Goal: Task Accomplishment & Management: Complete application form

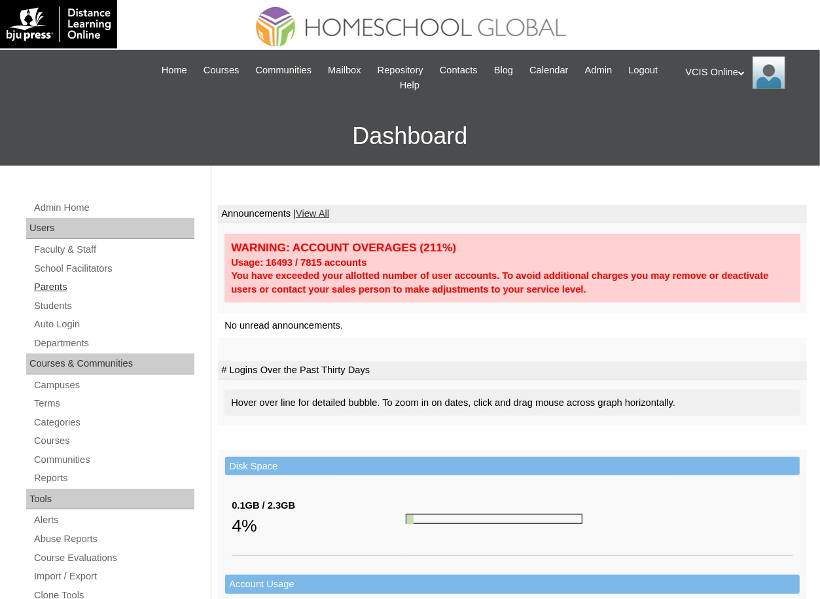
click at [70, 288] on link "Parents" at bounding box center [114, 287] width 162 height 16
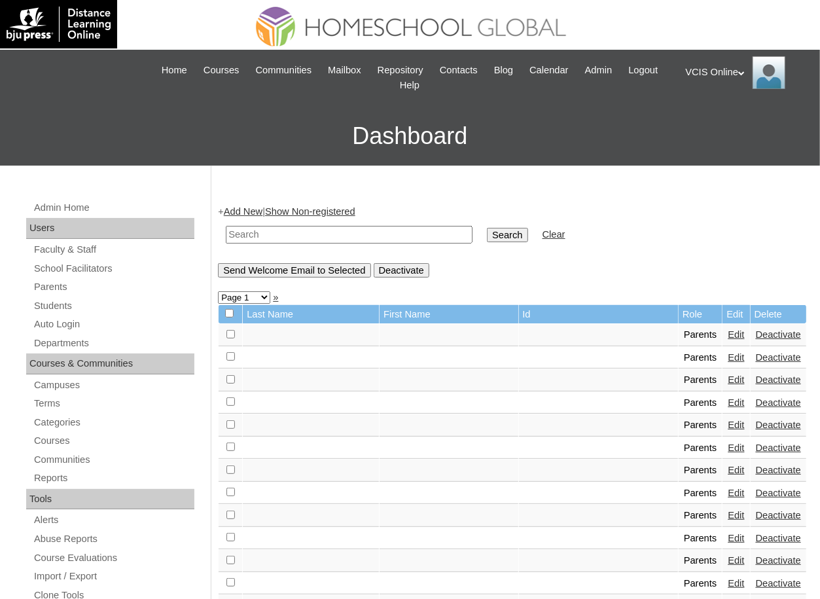
click at [258, 213] on link "Add New" at bounding box center [243, 211] width 39 height 10
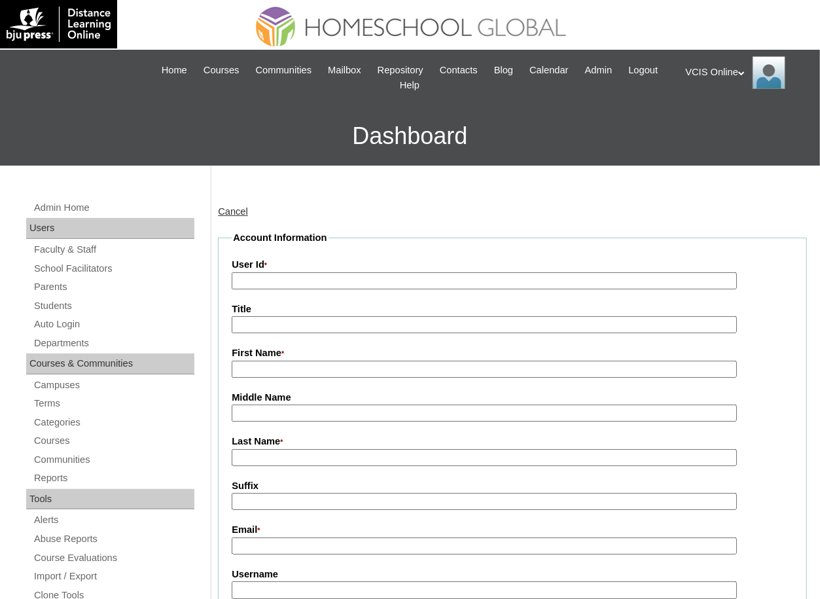
click at [361, 287] on input "User Id *" at bounding box center [484, 281] width 505 height 18
paste input "[PERSON_NAME] [DOMAIN_NAME][EMAIL_ADDRESS][DOMAIN_NAME] VCIS024-4A-PA2025 uy202…"
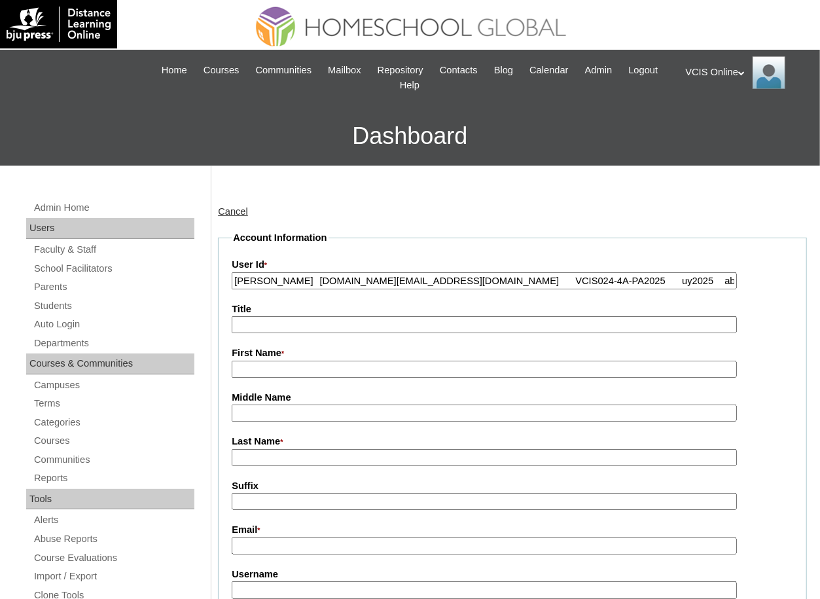
click at [455, 280] on input "Reina Marcos rcrm.uy@gmail.com VCIS024-4A-PA2025 uy2025 abSJCY" at bounding box center [484, 281] width 505 height 18
click at [552, 281] on input "Reina Marcos rcrm.uy@gmail.com VCIS024-4A-PA2025 uy2025 abSJCY" at bounding box center [484, 281] width 505 height 18
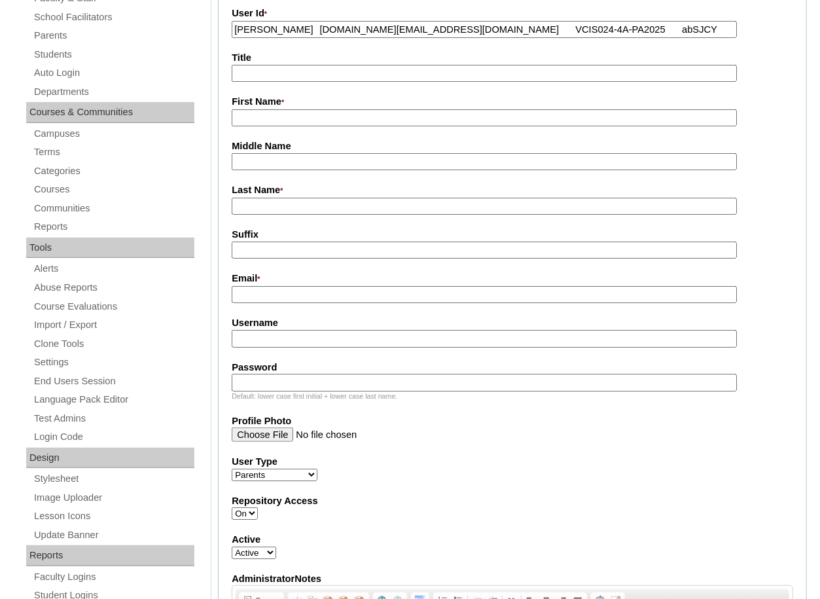
type input "Reina Marcos rcrm.uy@gmail.com VCIS024-4A-PA2025 abSJCY"
click at [306, 339] on input "Username" at bounding box center [484, 339] width 505 height 18
paste input "rmarcos2025"
type input "rmarcos2025"
click at [546, 26] on input "Reina Marcos rcrm.uy@gmail.com VCIS024-4A-PA2025 abSJCY" at bounding box center [484, 30] width 505 height 18
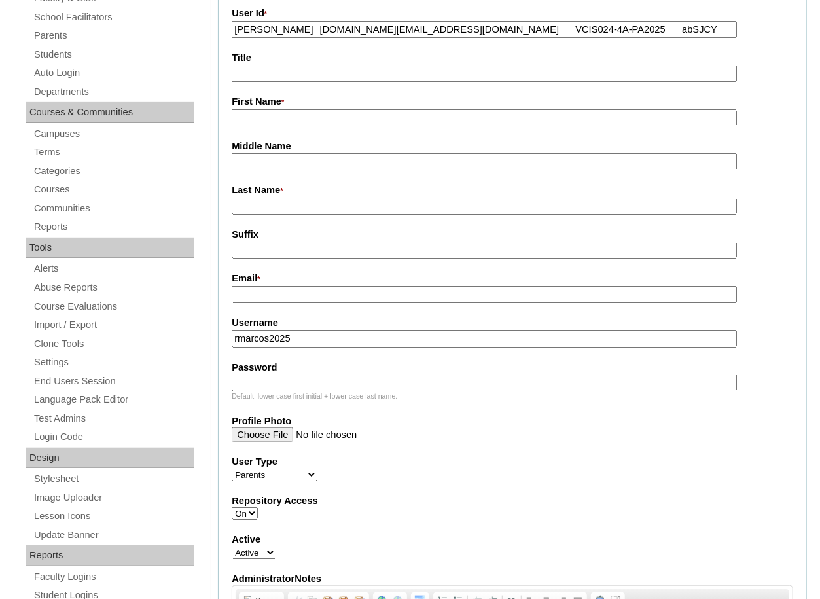
click at [546, 26] on input "Reina Marcos rcrm.uy@gmail.com VCIS024-4A-PA2025 abSJCY" at bounding box center [484, 30] width 505 height 18
type input "Reina Marcos rcrm.uy@gmail.com VCIS024-4A-PA2025"
click at [321, 386] on input "Password" at bounding box center [484, 383] width 505 height 18
paste input "abSJCY"
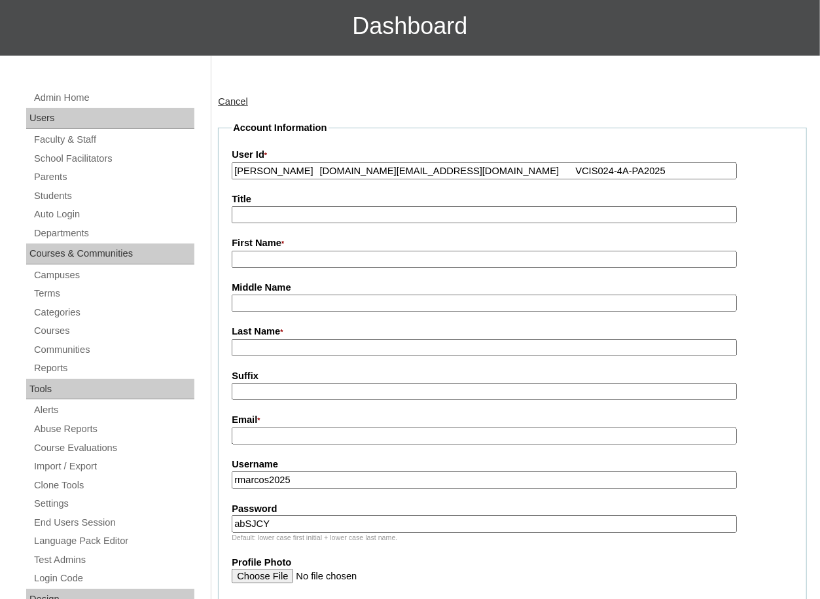
scroll to position [84, 0]
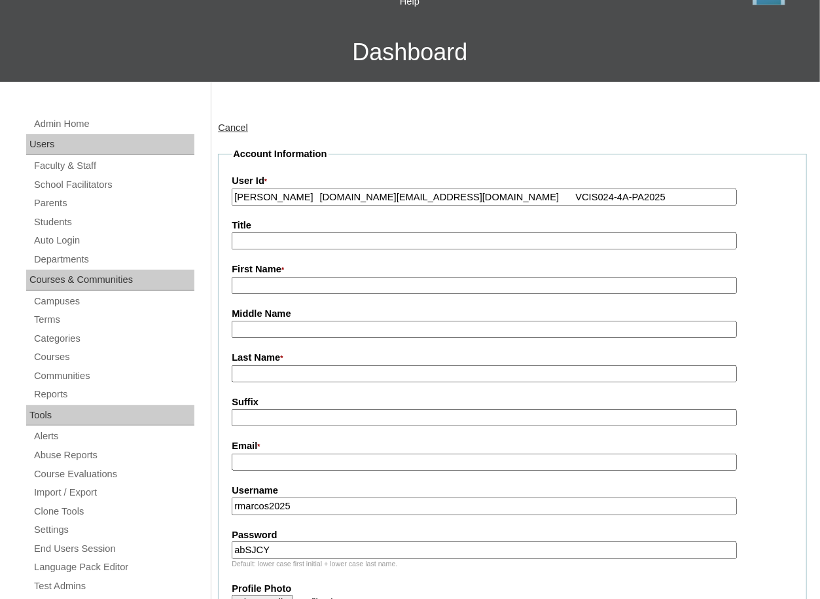
type input "abSJCY"
drag, startPoint x: 423, startPoint y: 197, endPoint x: 219, endPoint y: 190, distance: 204.3
click at [219, 190] on fieldset "Account Information User Id * Reina Marcos rcrm.uy@gmail.com VCIS024-4A-PA2025 …" at bounding box center [512, 563] width 589 height 832
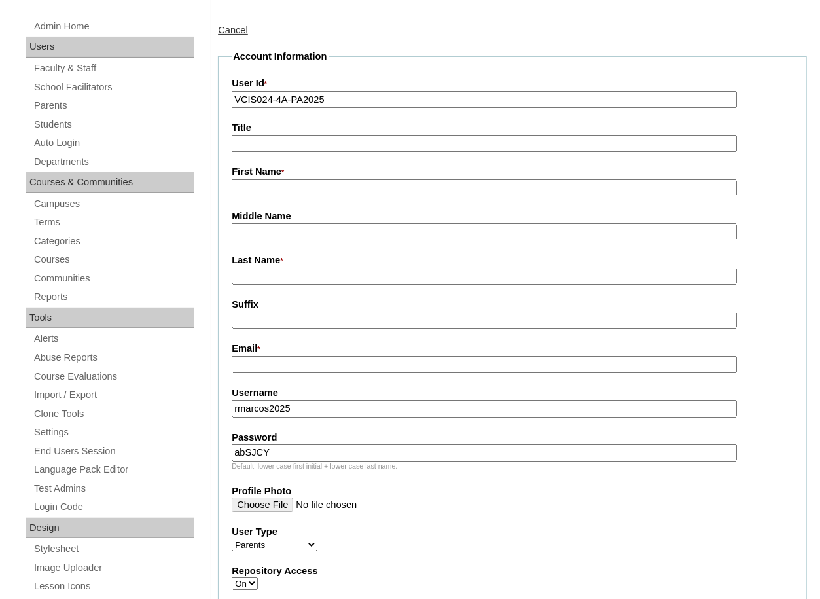
scroll to position [190, 0]
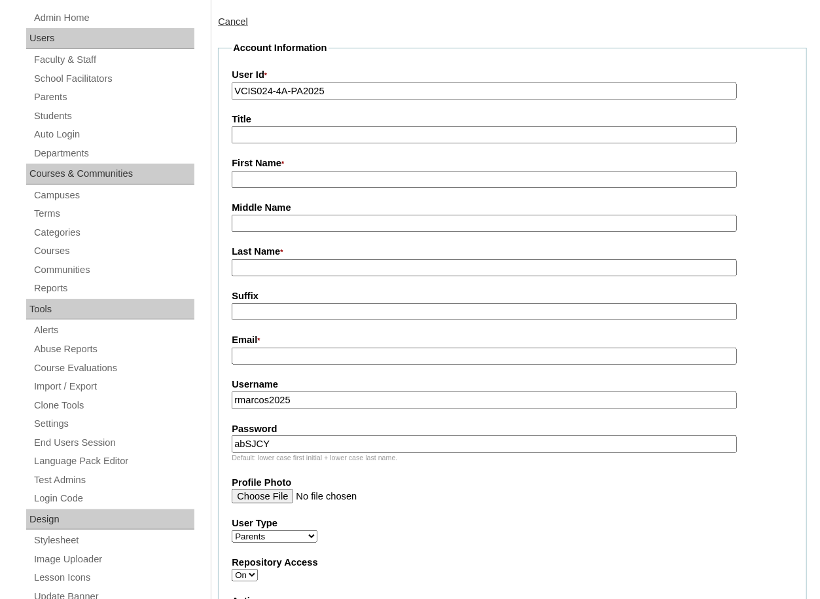
type input "VCIS024-4A-PA2025"
click at [303, 353] on input "Email *" at bounding box center [484, 356] width 505 height 18
paste input "Reina Marcos rcrm.uy@gmail.com"
drag, startPoint x: 318, startPoint y: 358, endPoint x: 211, endPoint y: 339, distance: 109.0
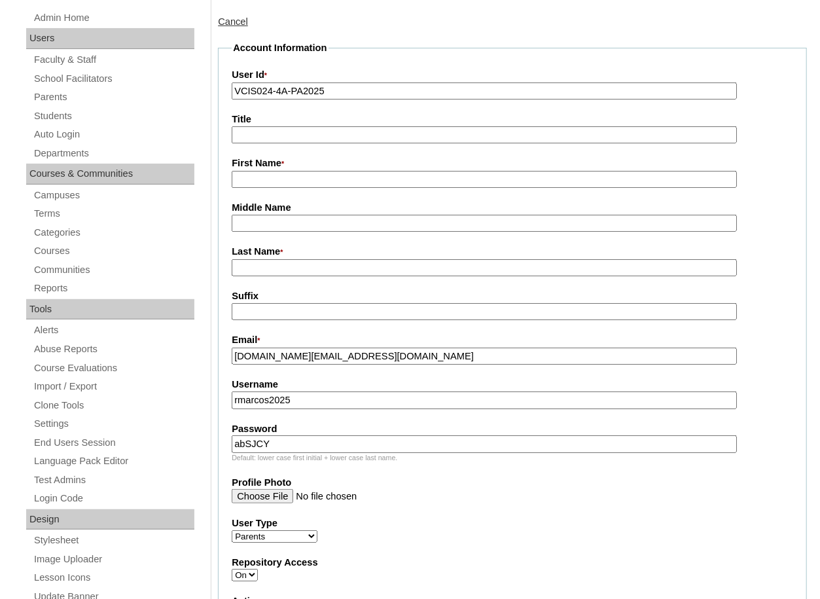
type input "crm.uy@gmail.com"
click at [281, 190] on fieldset "Account Information User Id * VCIS024-4A-PA2025 Title First Name * Middle Name …" at bounding box center [512, 457] width 589 height 832
click at [271, 183] on input "First Name *" at bounding box center [484, 180] width 505 height 18
paste input "Reina Marcos r"
type input "Reina Marcos"
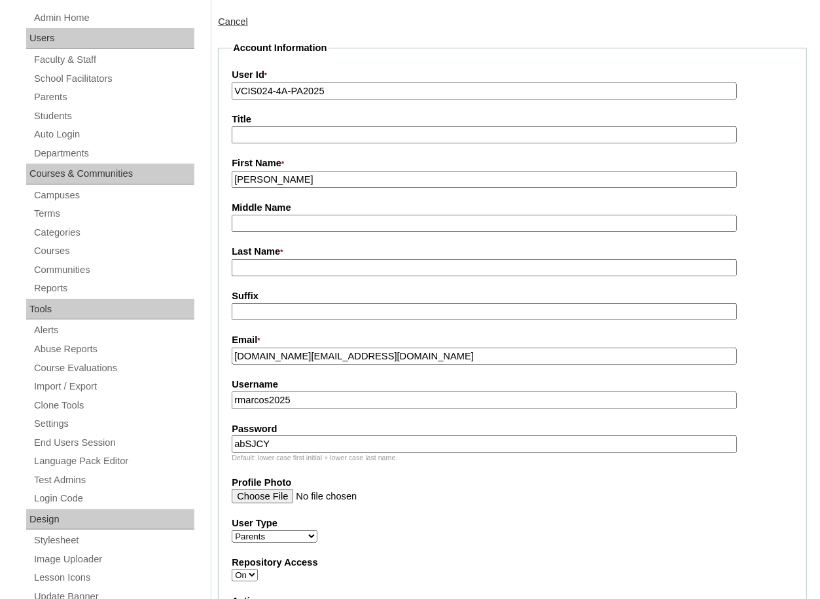
click at [236, 353] on input "crm.uy@gmail.com" at bounding box center [484, 356] width 505 height 18
type input "rcrm.uy@gmail.com"
click at [285, 185] on input "Reina Marcos" at bounding box center [484, 180] width 505 height 18
type input "Reina"
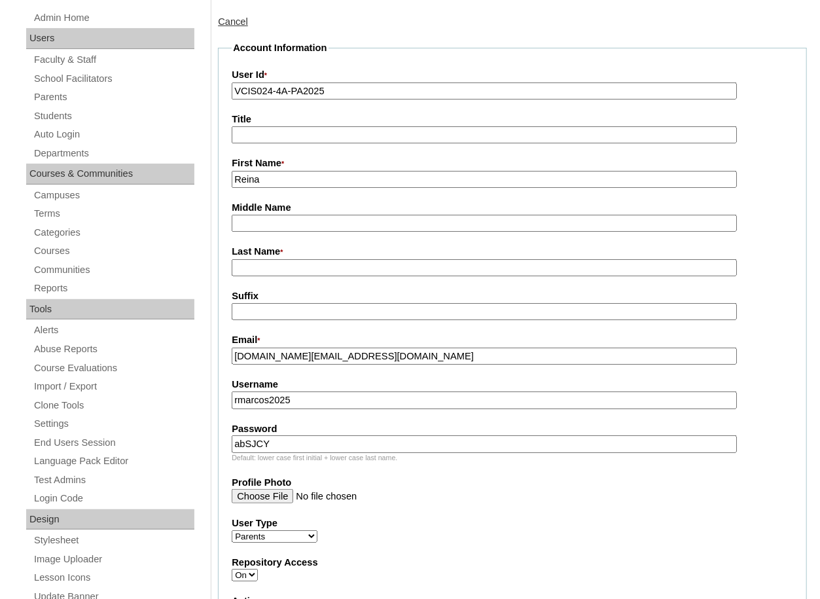
click at [280, 273] on input "Last Name *" at bounding box center [484, 268] width 505 height 18
paste input "Marcos"
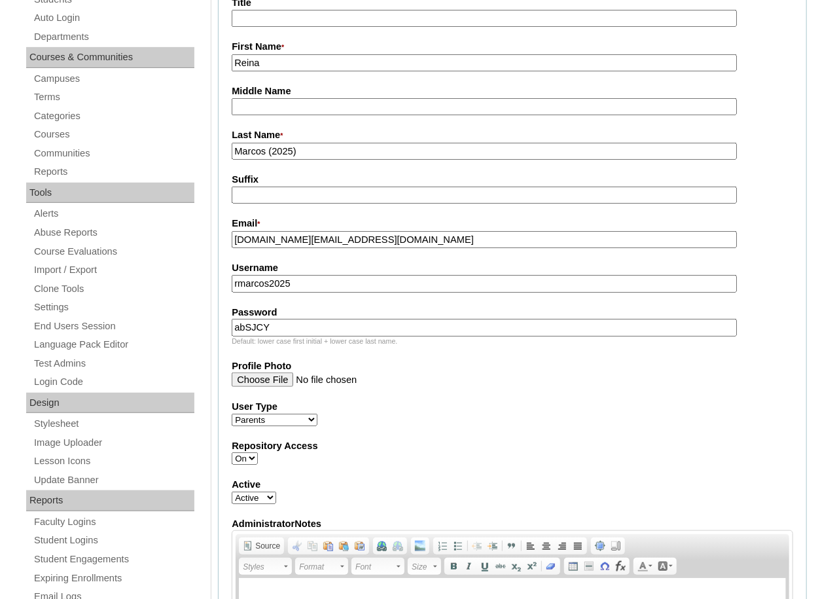
scroll to position [416, 0]
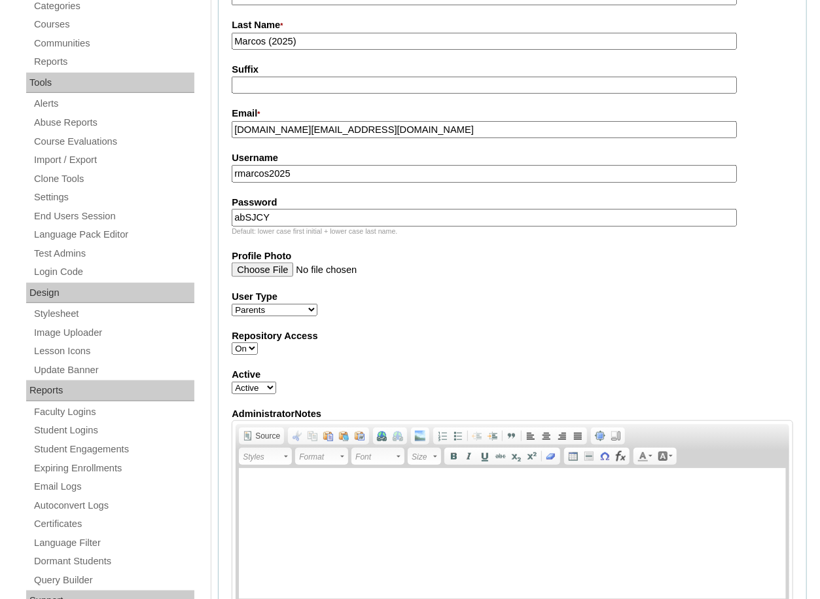
type input "Marcos (2025)"
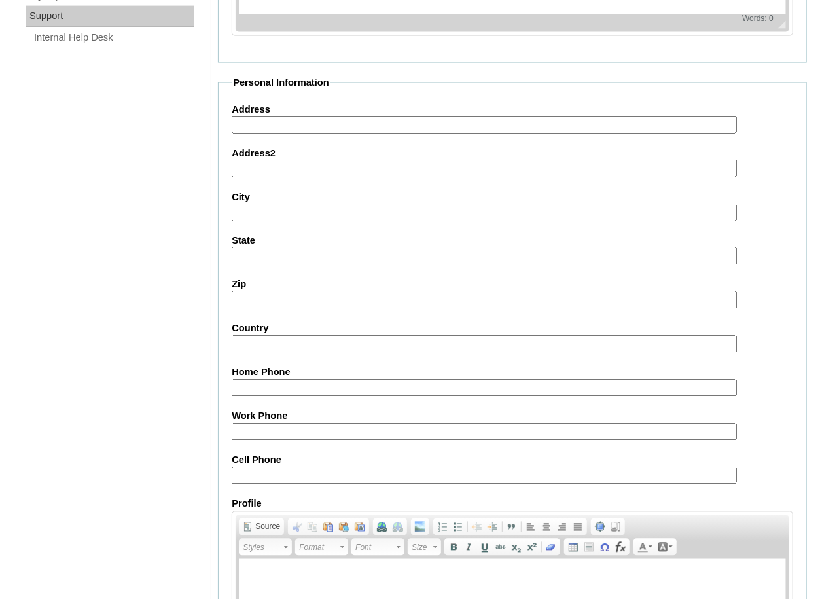
scroll to position [1178, 0]
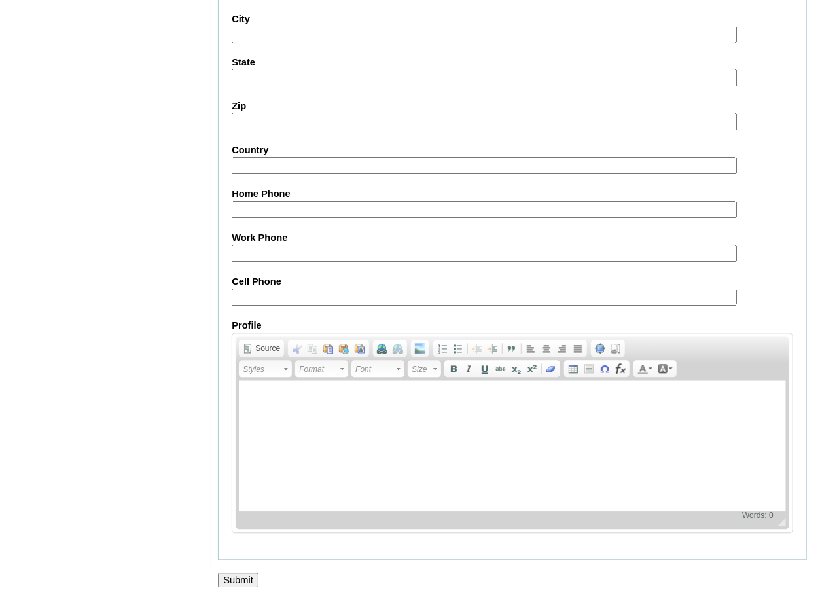
click at [255, 578] on input "Submit" at bounding box center [238, 580] width 41 height 14
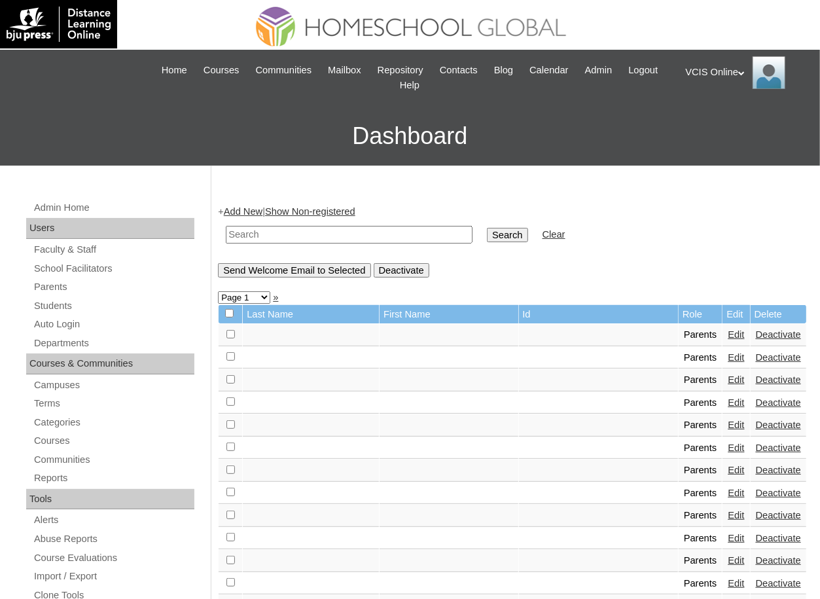
click at [262, 213] on link "Add New" at bounding box center [243, 211] width 39 height 10
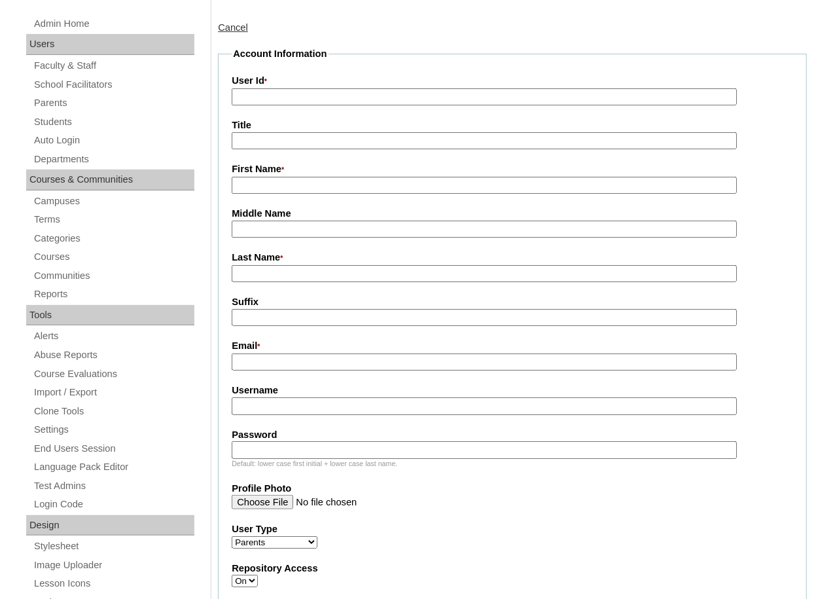
scroll to position [205, 0]
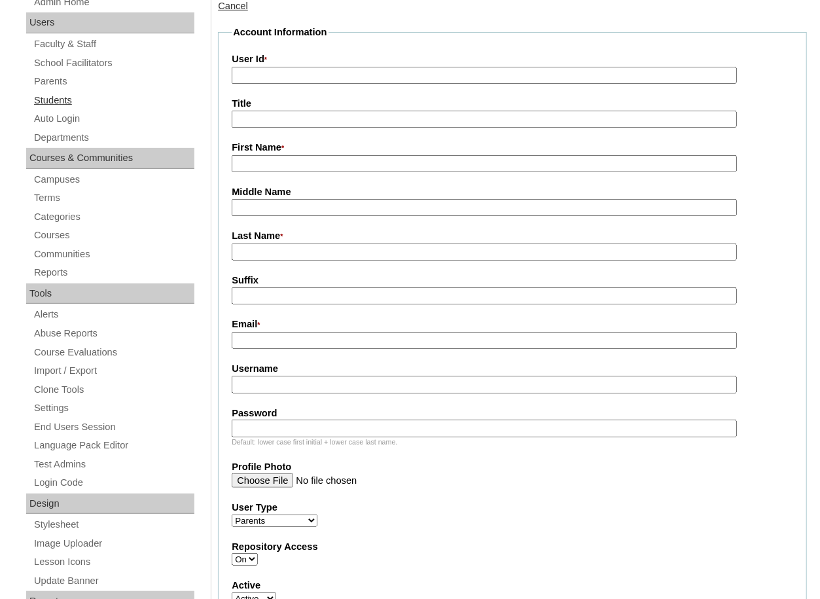
click at [70, 100] on link "Students" at bounding box center [114, 100] width 162 height 16
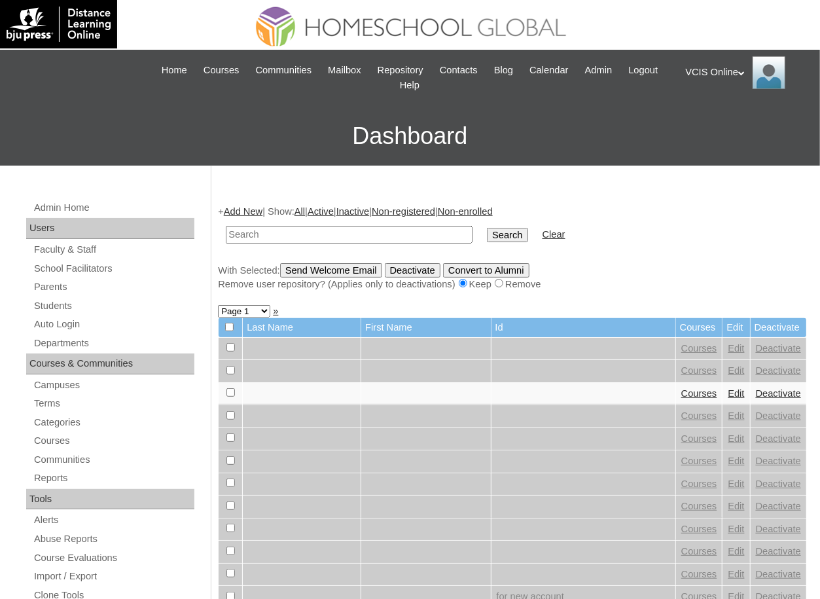
click at [246, 213] on link "Add New" at bounding box center [243, 211] width 39 height 10
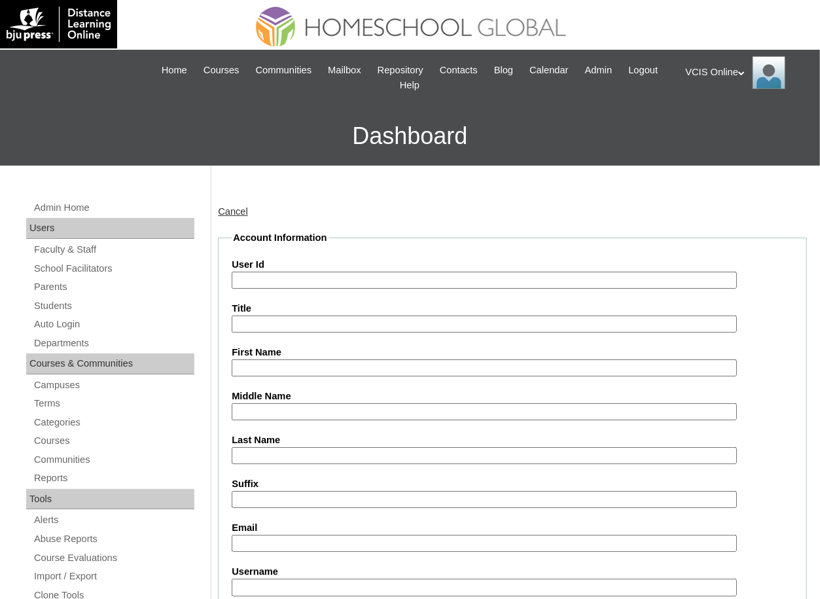
click at [394, 283] on input "User Id" at bounding box center [484, 281] width 505 height 18
paste input "[PERSON_NAME] [PERSON_NAME] VCIS024-3A-SA2025 xaria.uy2025 unBSFj [EMAIL_ADDRES…"
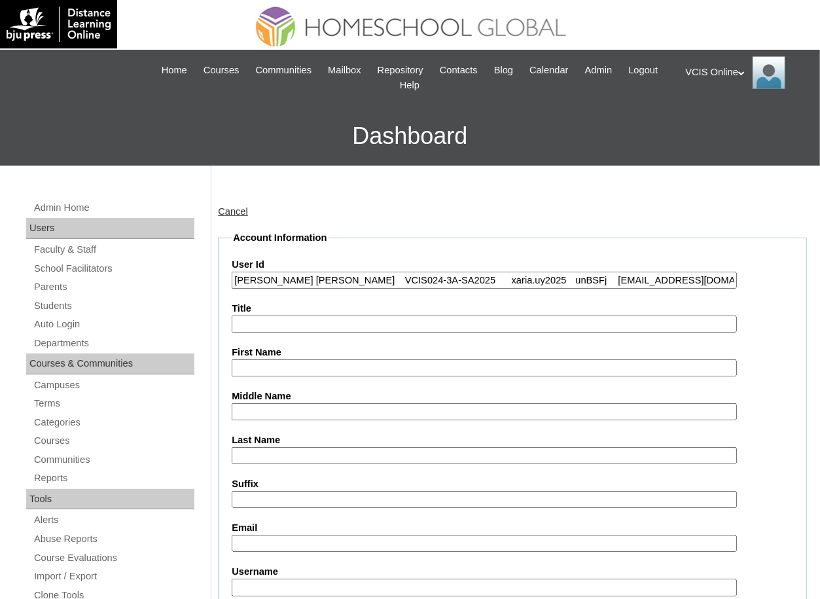
drag, startPoint x: 368, startPoint y: 277, endPoint x: 215, endPoint y: 254, distance: 155.5
drag, startPoint x: 369, startPoint y: 280, endPoint x: 196, endPoint y: 247, distance: 175.9
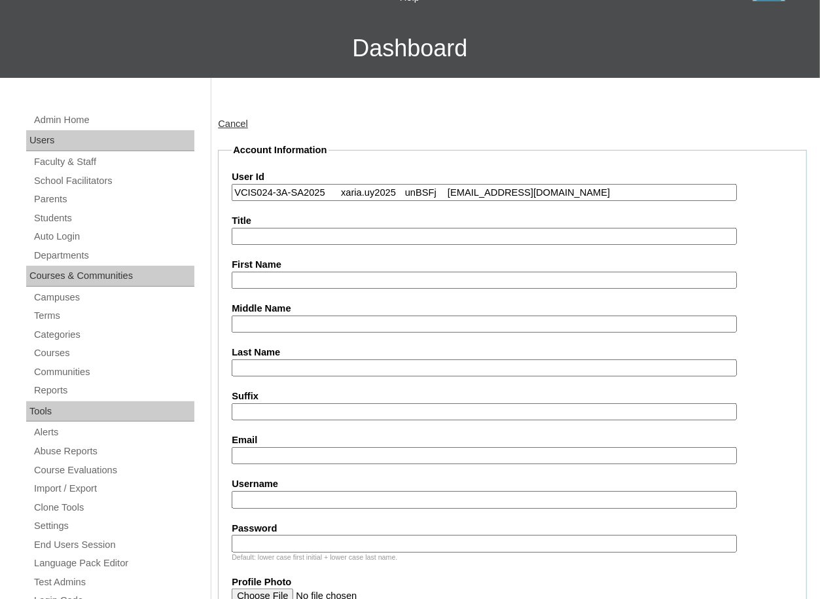
scroll to position [95, 0]
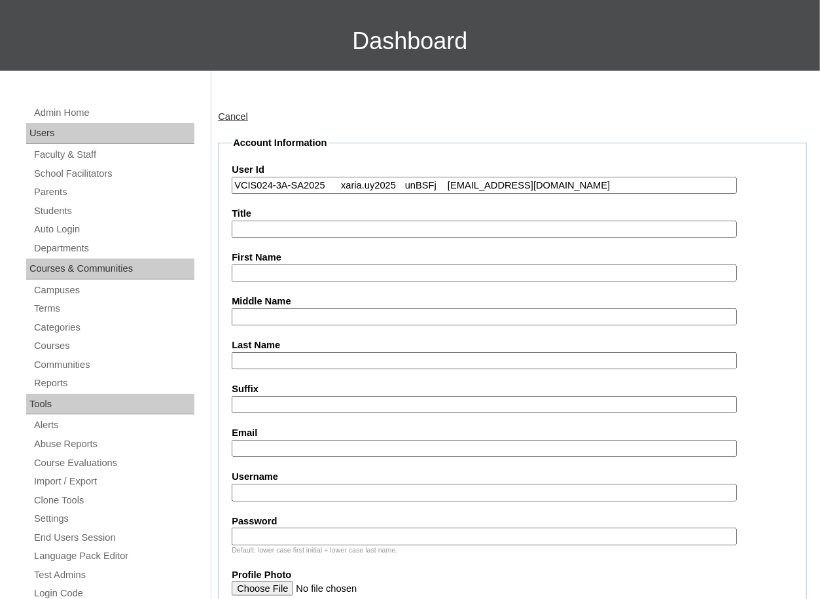
type input "VCIS024-3A-SA2025 xaria.uy2025 unBSFj [EMAIL_ADDRESS][DOMAIN_NAME]"
click at [259, 270] on input "First Name" at bounding box center [484, 273] width 505 height 18
paste input "[PERSON_NAME] [PERSON_NAME]"
click at [338, 272] on input "[PERSON_NAME] [PERSON_NAME]" at bounding box center [484, 273] width 505 height 18
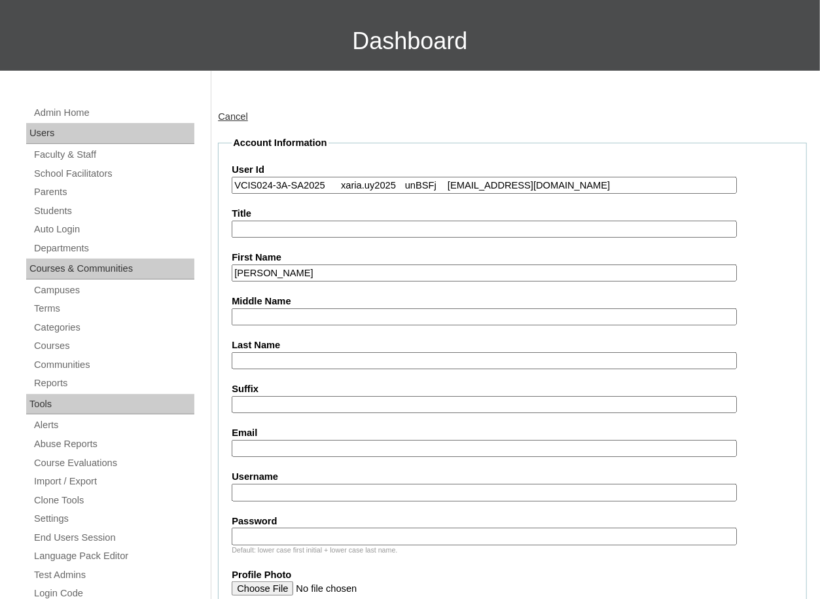
type input "[PERSON_NAME]"
click at [318, 359] on input "Last Name" at bounding box center [484, 361] width 505 height 18
paste input "Uy"
type input "Uy"
click at [321, 265] on input "[PERSON_NAME]" at bounding box center [484, 273] width 505 height 18
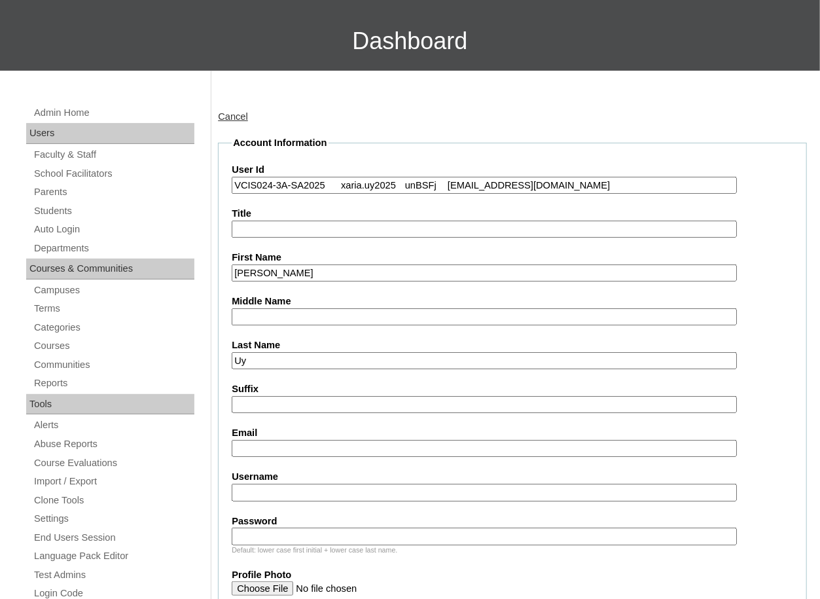
click at [321, 265] on input "[PERSON_NAME]" at bounding box center [484, 273] width 505 height 18
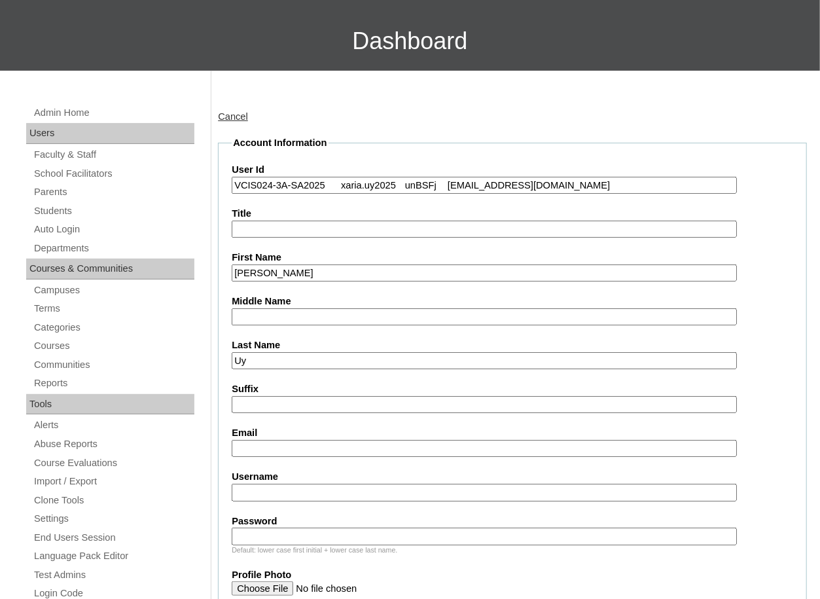
click at [321, 265] on input "[PERSON_NAME]" at bounding box center [484, 273] width 505 height 18
click at [314, 268] on input "[PERSON_NAME]" at bounding box center [484, 273] width 505 height 18
type input "[PERSON_NAME]"
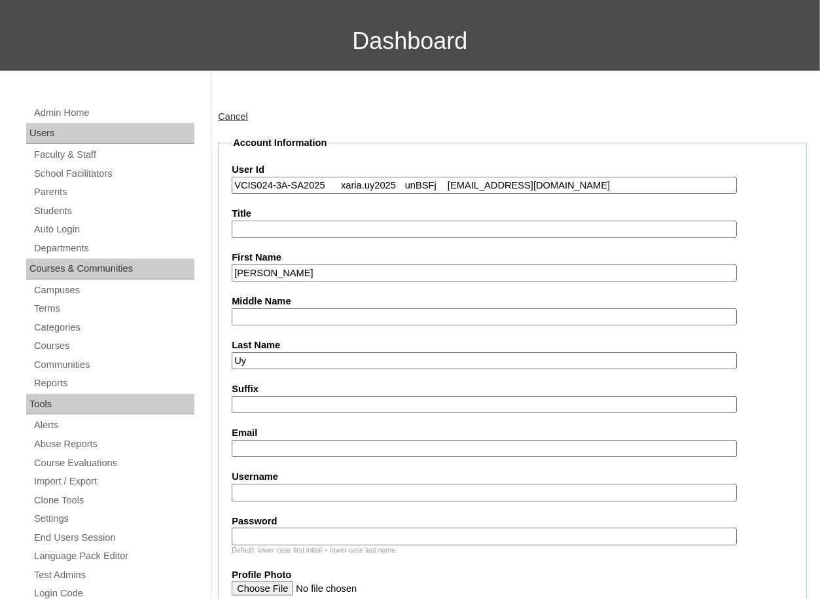
paste input "[PERSON_NAME]"
type input "[PERSON_NAME]"
drag, startPoint x: 336, startPoint y: 184, endPoint x: 703, endPoint y: 341, distance: 399.9
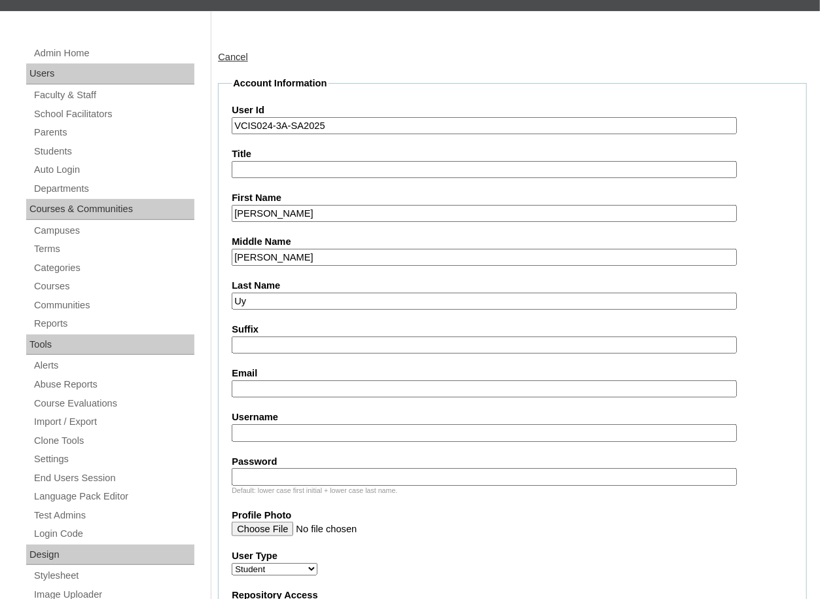
scroll to position [255, 0]
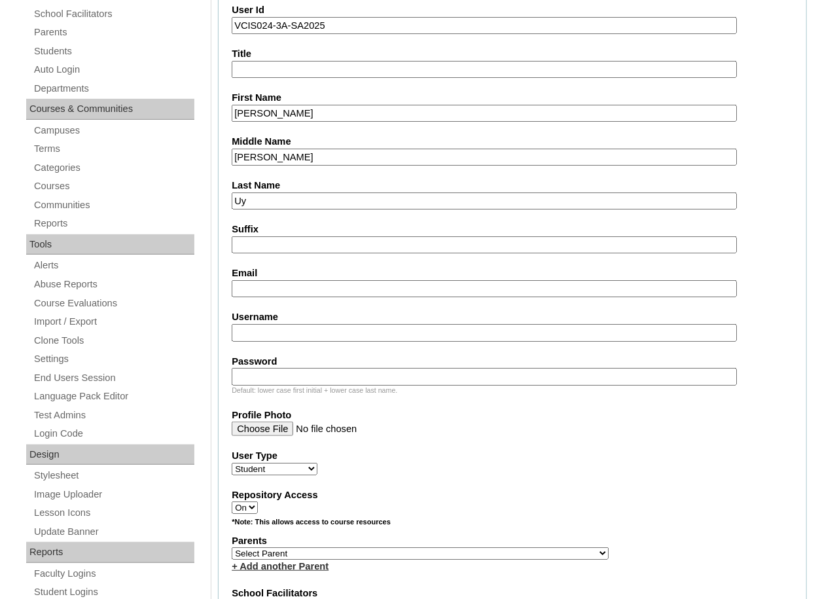
type input "VCIS024-3A-SA2025"
click at [304, 336] on input "Username" at bounding box center [484, 333] width 505 height 18
paste input "xaria.uy2025 unBSFj [EMAIL_ADDRESS][DOMAIN_NAME]"
click at [262, 329] on input "xaria.uy2025 unBSFj [EMAIL_ADDRESS][DOMAIN_NAME]" at bounding box center [484, 333] width 505 height 18
click at [336, 332] on input "xaria.uy2025 unBSFj [EMAIL_ADDRESS][DOMAIN_NAME]" at bounding box center [484, 333] width 505 height 18
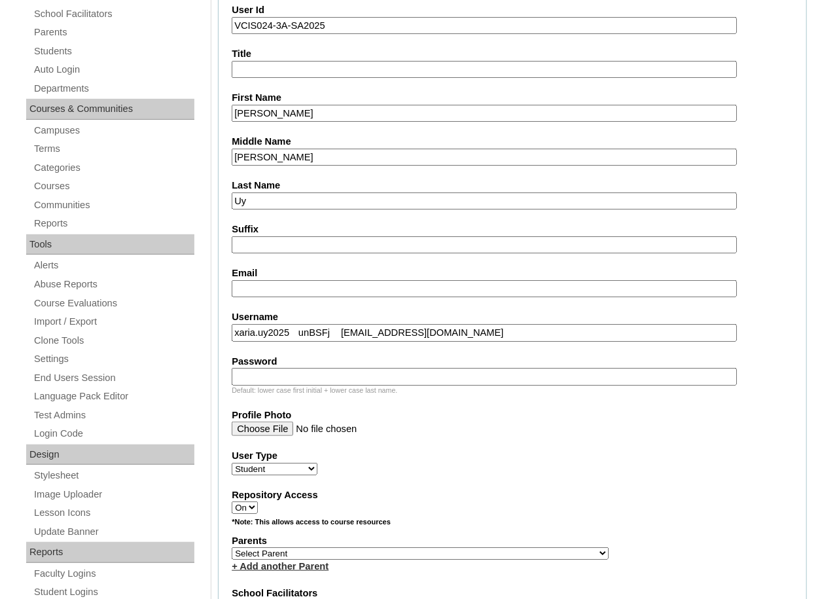
click at [336, 332] on input "xaria.uy2025 unBSFj [EMAIL_ADDRESS][DOMAIN_NAME]" at bounding box center [484, 333] width 505 height 18
type input "xaria.uy2025 [EMAIL_ADDRESS][DOMAIN_NAME]"
click at [337, 374] on input "Password" at bounding box center [484, 377] width 505 height 18
paste input "unBSFj"
type input "unBSFj"
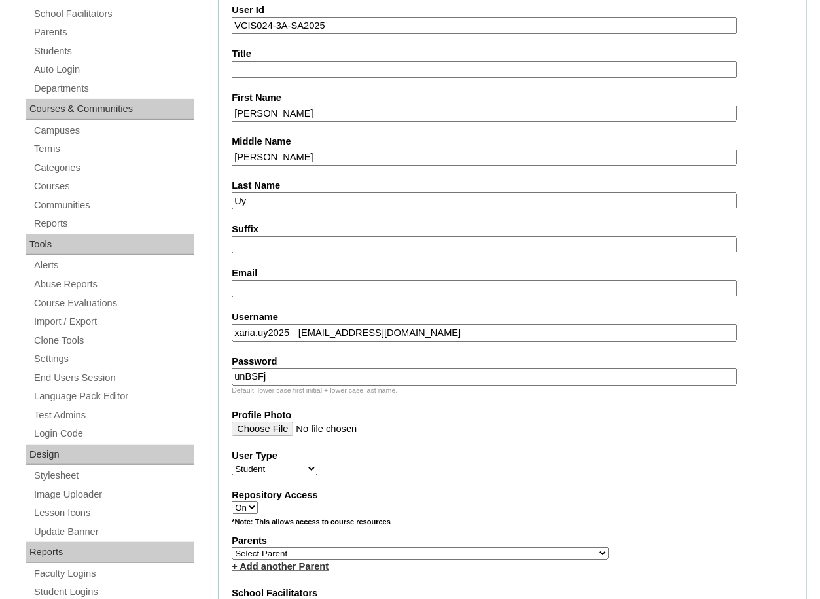
drag, startPoint x: 313, startPoint y: 330, endPoint x: 438, endPoint y: 374, distance: 131.8
click at [438, 374] on fieldset "Account Information User Id VCIS024-3A-SA2025 Title First Name [PERSON_NAME] Mi…" at bounding box center [512, 505] width 589 height 1058
type input "xaria.uy2025"
click at [359, 281] on input "Email" at bounding box center [484, 289] width 505 height 18
paste input "[EMAIL_ADDRESS][DOMAIN_NAME]"
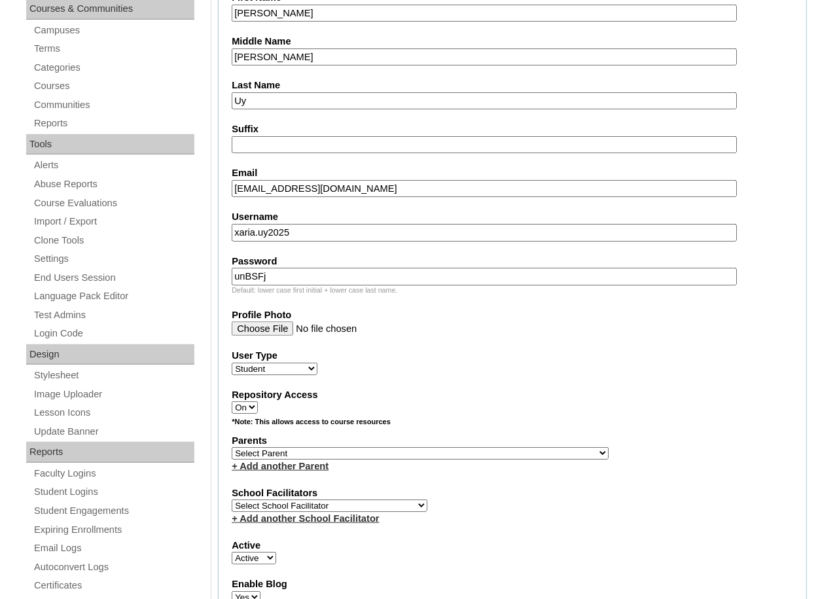
scroll to position [495, 0]
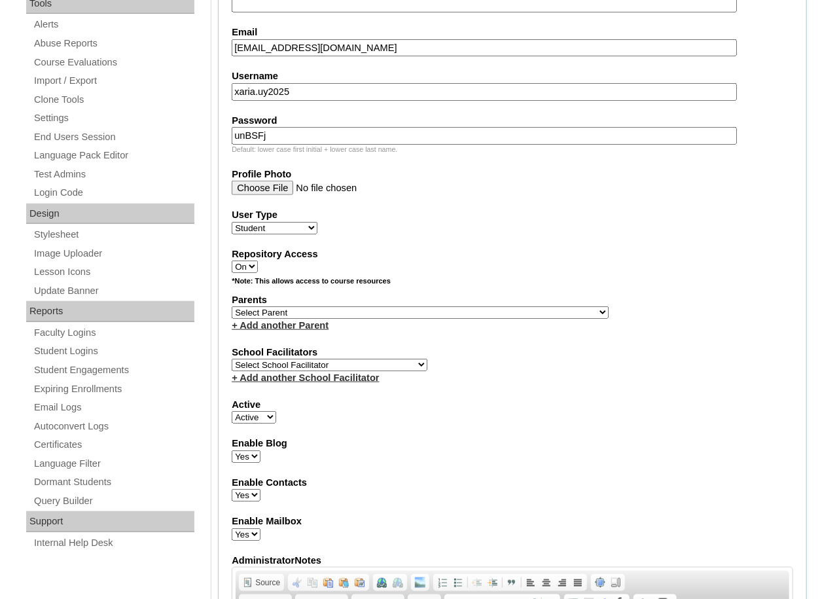
type input "[EMAIL_ADDRESS][DOMAIN_NAME]"
click at [525, 287] on div "*Note: This allows access to course resources" at bounding box center [512, 284] width 561 height 16
click at [364, 308] on select "Select Parent , , , , , , , , , , , , , , , , , , , , , , , , , , , , , , , , ,…" at bounding box center [420, 312] width 377 height 12
select select "43612"
click at [232, 306] on select "Select Parent , , , , , , , , , , , , , , , , , , , , , , , , , , , , , , , , ,…" at bounding box center [420, 312] width 377 height 12
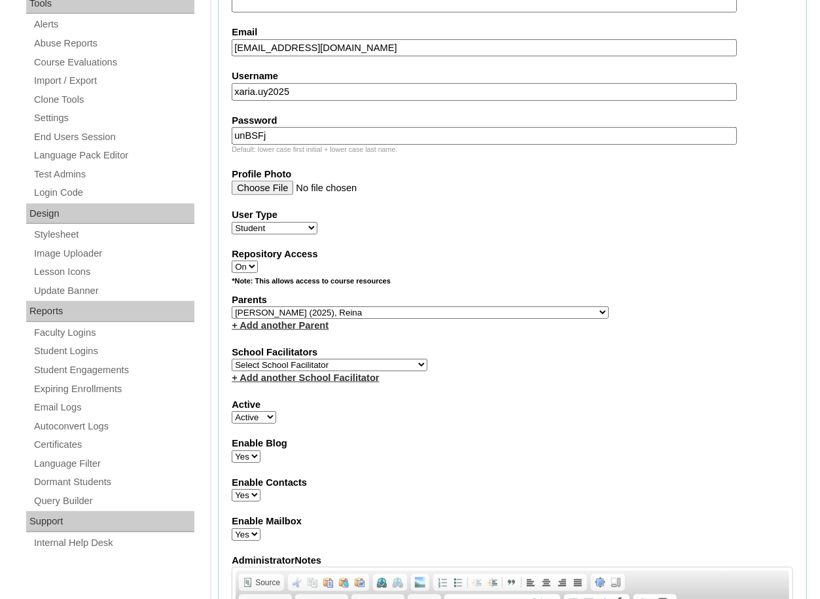
click at [327, 359] on select "Select School Facilitator [PERSON_NAME] [PERSON_NAME] Gloryfe [PERSON_NAME] [PE…" at bounding box center [330, 365] width 196 height 12
click at [355, 364] on select "Select School Facilitator [PERSON_NAME] [PERSON_NAME] Gloryfe [PERSON_NAME] [PE…" at bounding box center [330, 365] width 196 height 12
select select "42226"
click at [232, 359] on select "Select School Facilitator [PERSON_NAME] [PERSON_NAME] Gloryfe [PERSON_NAME] [PE…" at bounding box center [330, 365] width 196 height 12
click at [571, 371] on div "+ Add another School Facilitator" at bounding box center [512, 378] width 561 height 14
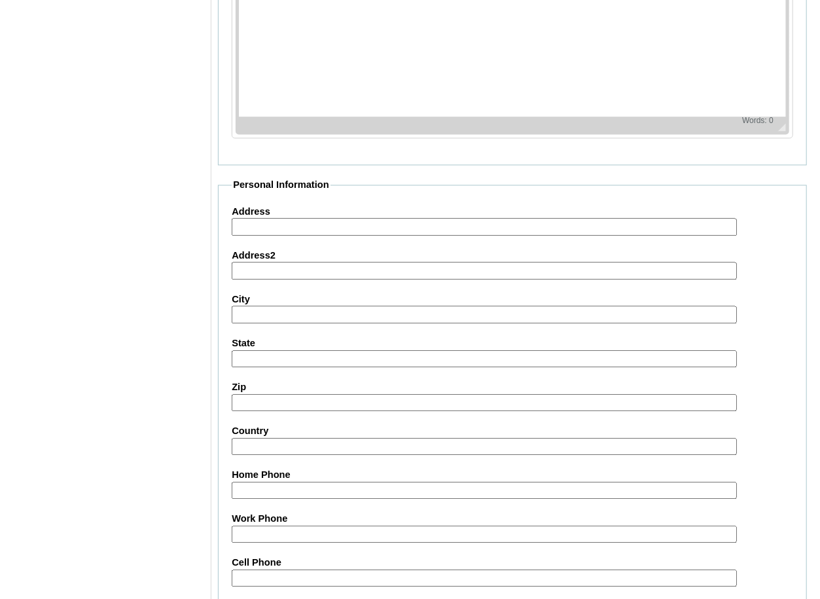
scroll to position [1409, 0]
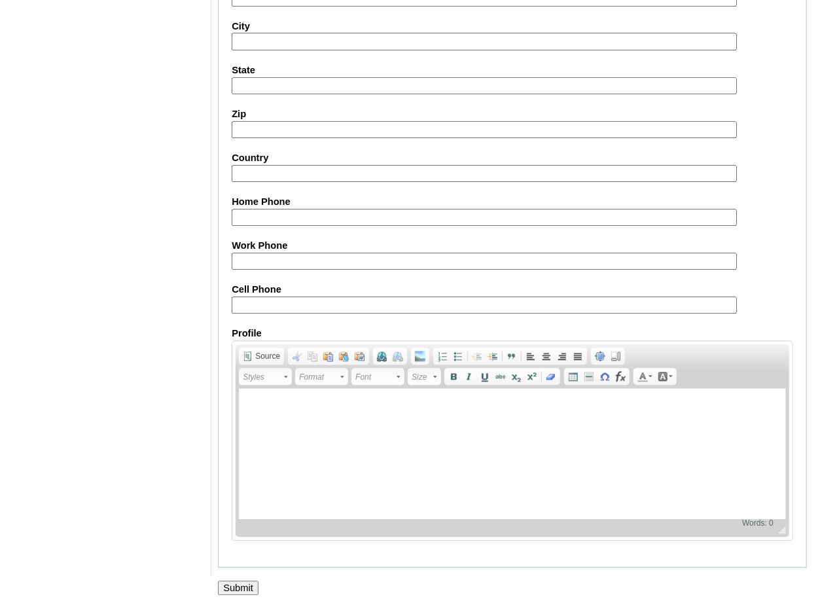
click at [249, 580] on input "Submit" at bounding box center [238, 587] width 41 height 14
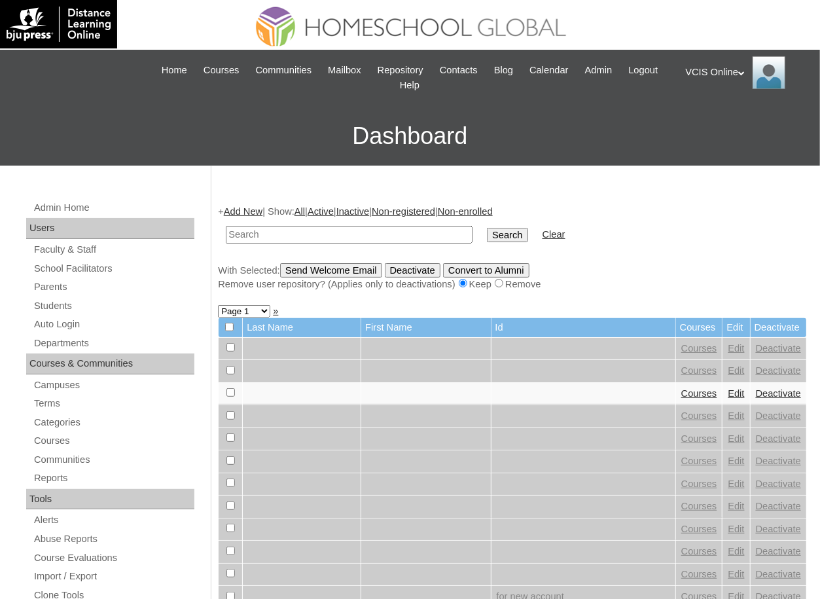
paste input "VCIS024-4A-PA2025"
type input "VCIS024-4A-PA2025"
click at [487, 228] on input "Search" at bounding box center [507, 235] width 41 height 14
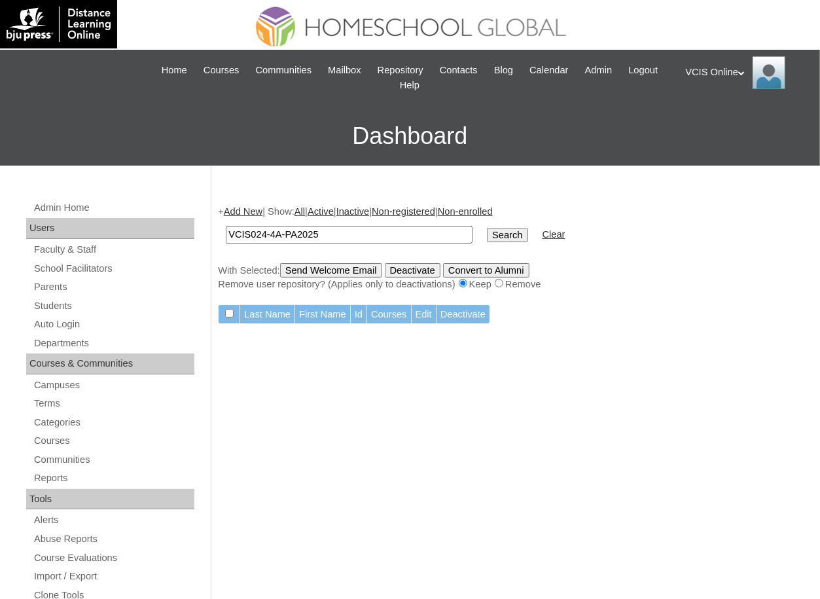
paste input "3A-S"
type input "VCIS024-3A-SA2025"
click at [487, 228] on input "Search" at bounding box center [507, 235] width 41 height 14
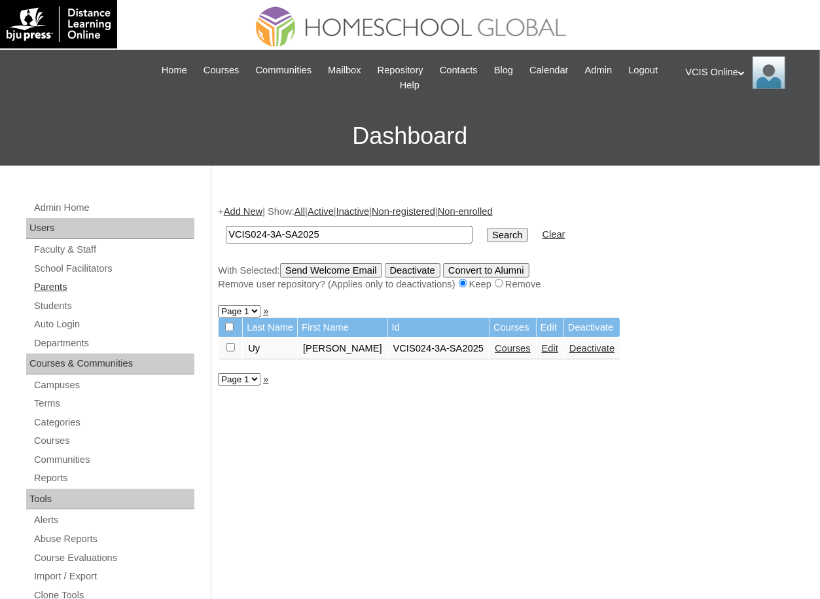
click at [81, 286] on link "Parents" at bounding box center [114, 287] width 162 height 16
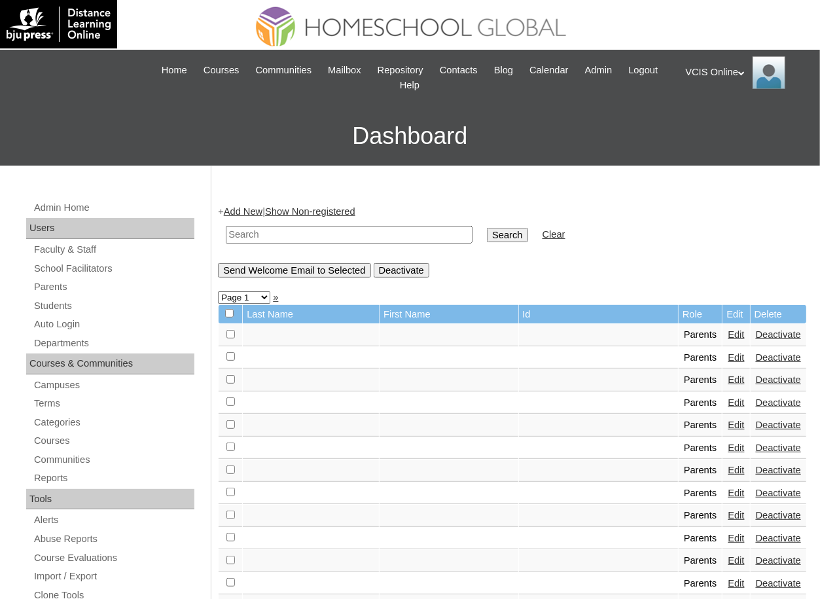
click at [398, 230] on input "text" at bounding box center [349, 235] width 247 height 18
paste input "VCIS024-4A-PA2025"
type input "VCIS024-4A-PA2025"
click at [487, 228] on input "Search" at bounding box center [507, 235] width 41 height 14
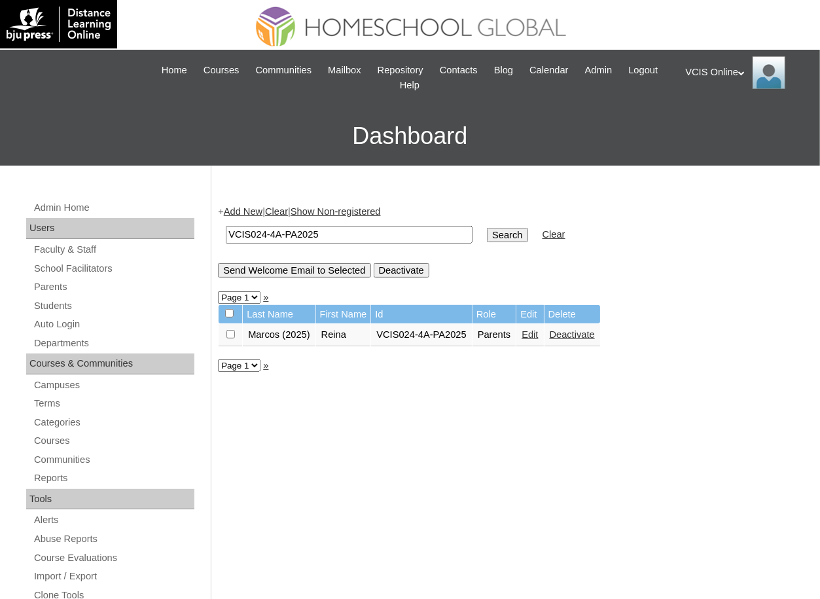
click at [538, 336] on link "Edit" at bounding box center [530, 334] width 16 height 10
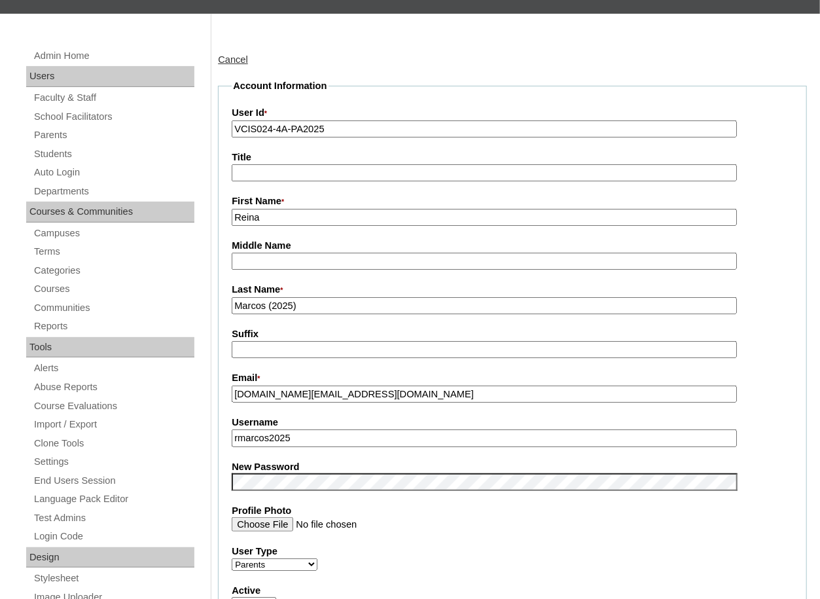
scroll to position [186, 0]
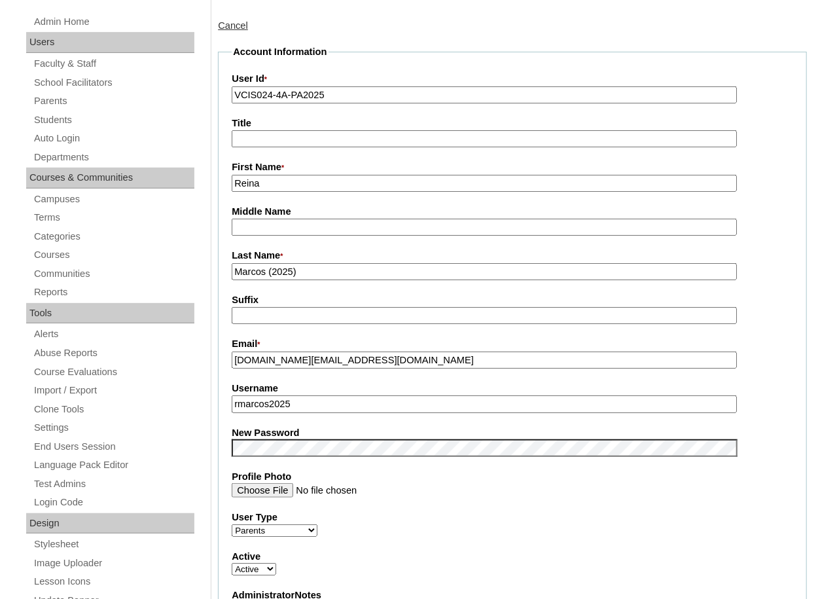
click at [364, 361] on input "[DOMAIN_NAME][EMAIL_ADDRESS][DOMAIN_NAME]" at bounding box center [484, 360] width 505 height 18
click at [344, 408] on input "rmarcos2025" at bounding box center [484, 404] width 505 height 18
paste input "uy"
type input "uy2025"
click at [421, 476] on label "Profile Photo" at bounding box center [512, 477] width 561 height 14
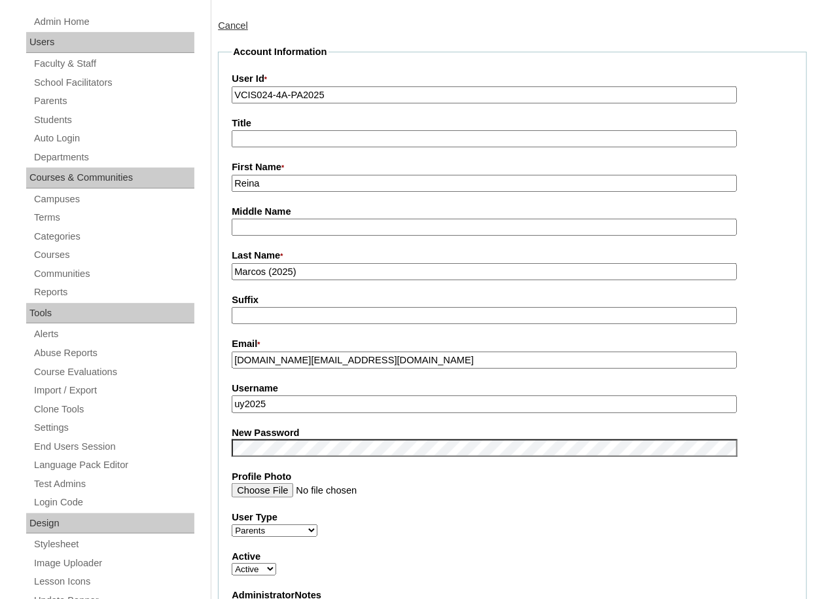
click at [421, 483] on input "Profile Photo" at bounding box center [484, 490] width 505 height 14
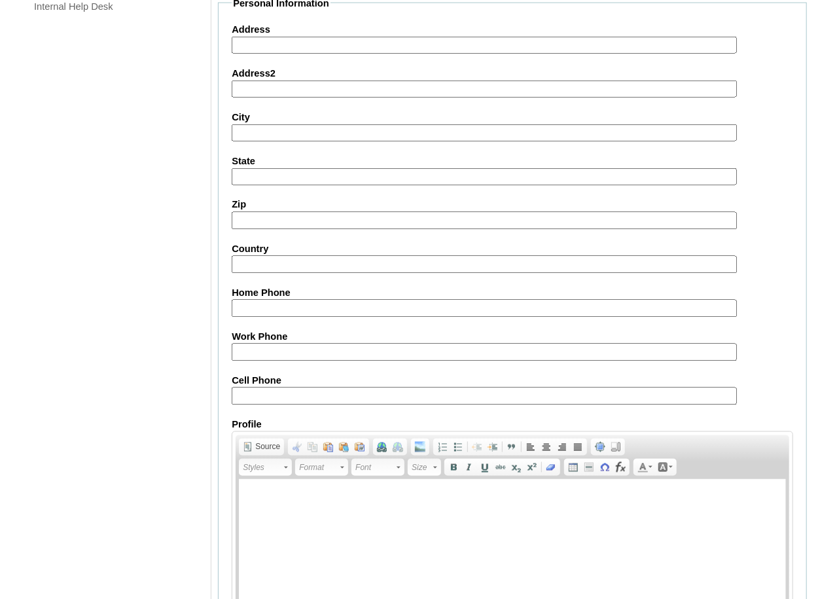
scroll to position [1131, 0]
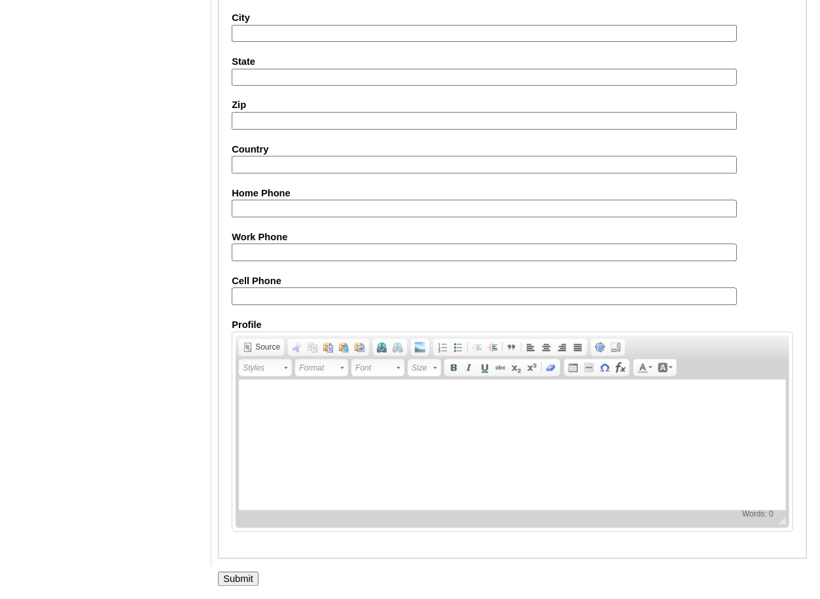
click at [256, 578] on input "Submit" at bounding box center [238, 579] width 41 height 14
